Goal: Check status: Check status

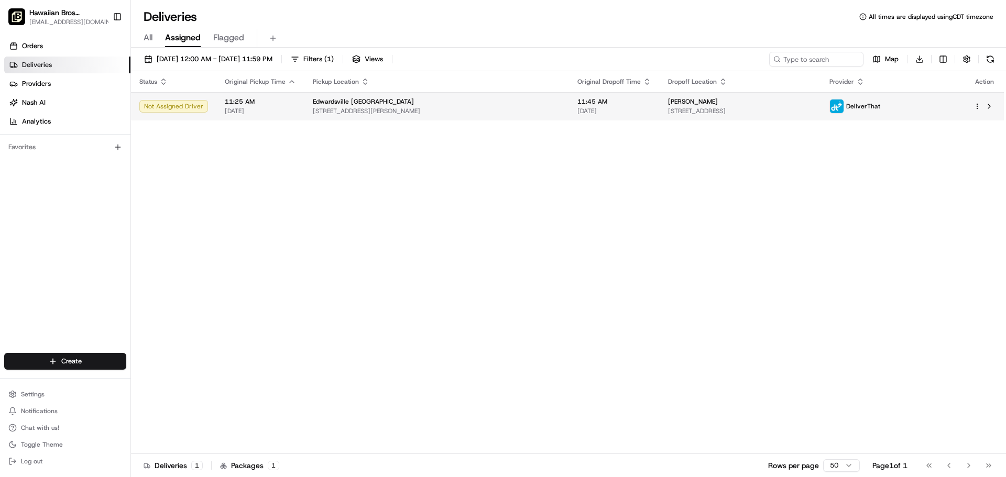
click at [260, 113] on span "[DATE]" at bounding box center [260, 111] width 71 height 8
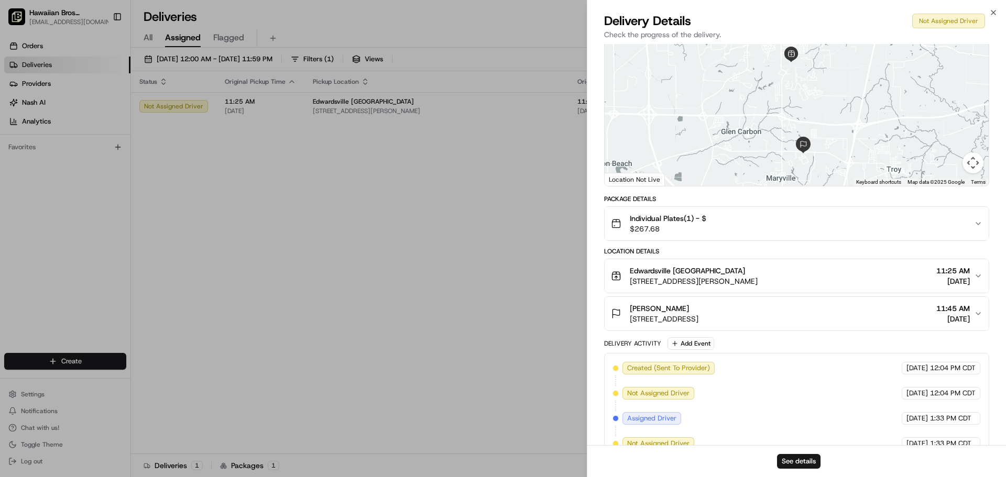
scroll to position [126, 0]
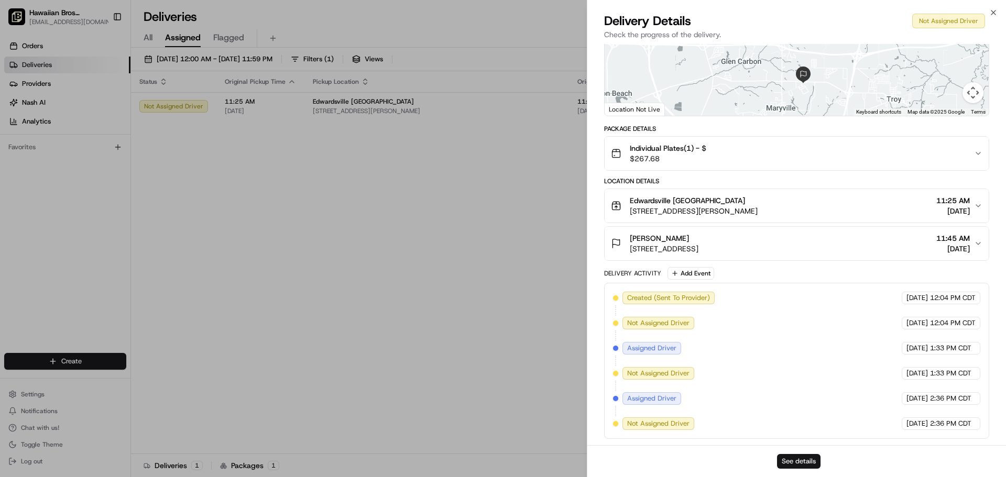
click at [798, 459] on button "See details" at bounding box center [798, 461] width 43 height 15
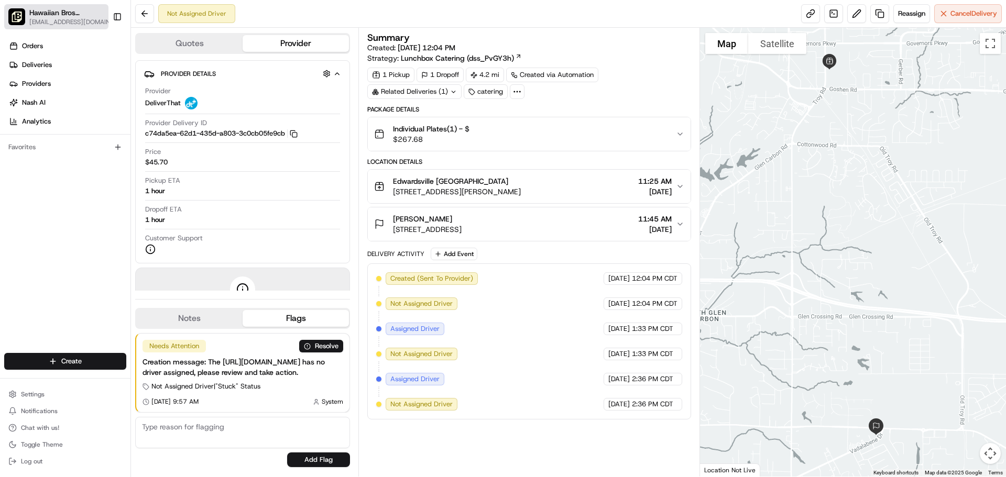
click at [70, 15] on span "Hawaiian Bros ([GEOGRAPHIC_DATA] [GEOGRAPHIC_DATA])" at bounding box center [66, 12] width 75 height 10
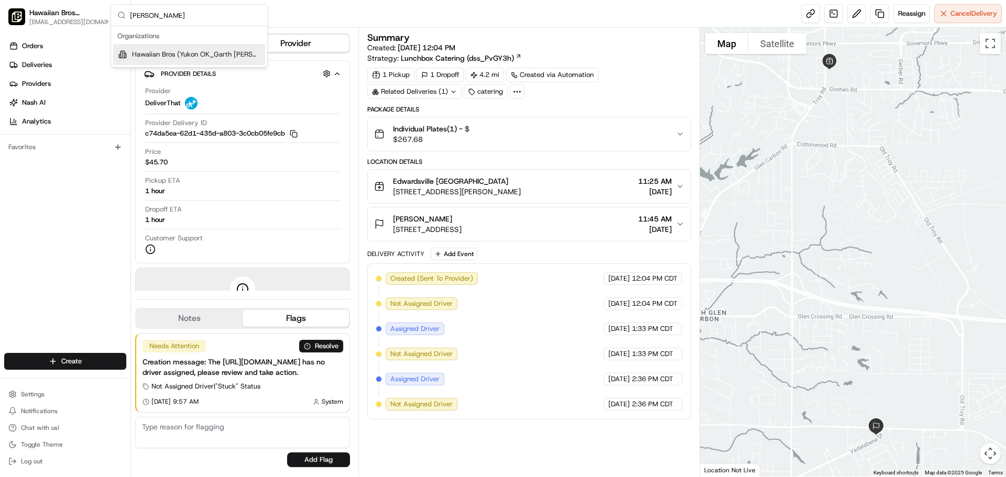
type input "[PERSON_NAME]"
click at [145, 52] on span "Hawaiian Bros (Yukon OK_Garth [PERSON_NAME])" at bounding box center [196, 54] width 129 height 9
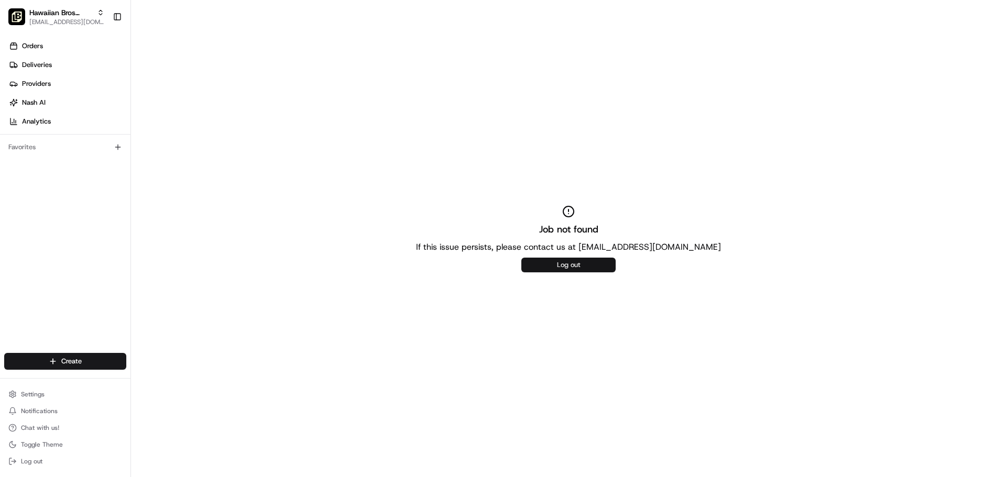
click at [555, 265] on button "Log out" at bounding box center [568, 265] width 94 height 15
